Goal: Task Accomplishment & Management: Use online tool/utility

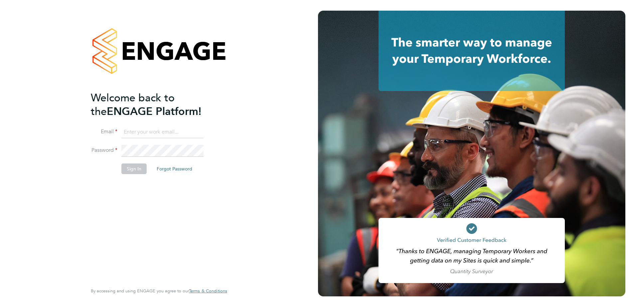
type input "jason.kite@vistry.co.uk"
click at [135, 171] on button "Sign In" at bounding box center [133, 169] width 25 height 11
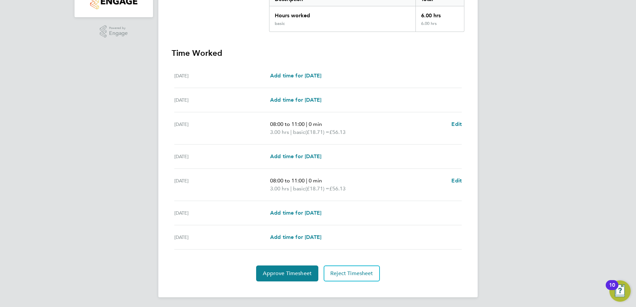
scroll to position [149, 0]
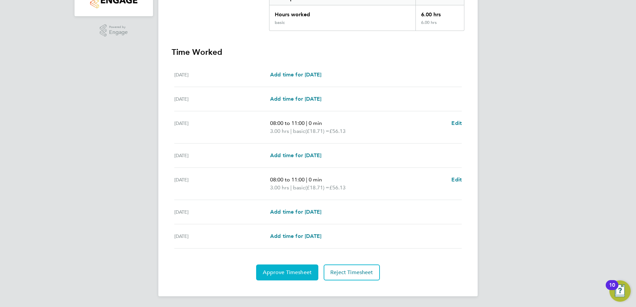
click at [272, 272] on span "Approve Timesheet" at bounding box center [287, 273] width 49 height 7
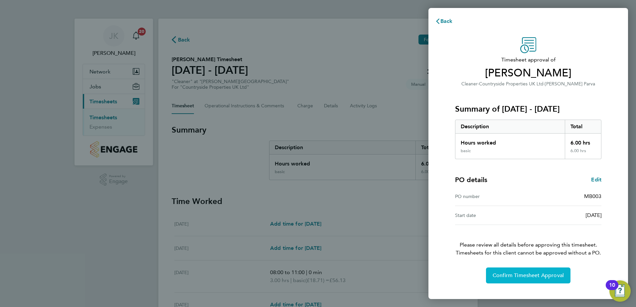
click at [518, 276] on span "Confirm Timesheet Approval" at bounding box center [528, 275] width 71 height 7
